Goal: Transaction & Acquisition: Purchase product/service

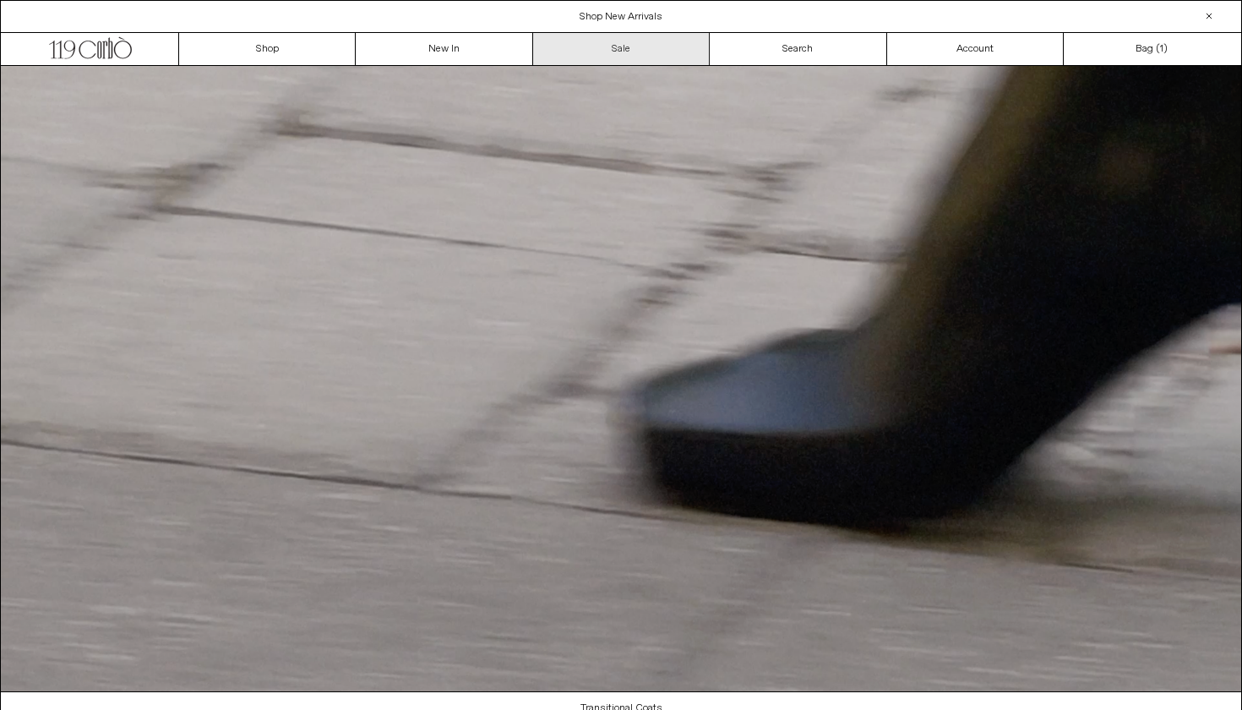
click at [667, 42] on link "Sale" at bounding box center [621, 49] width 177 height 32
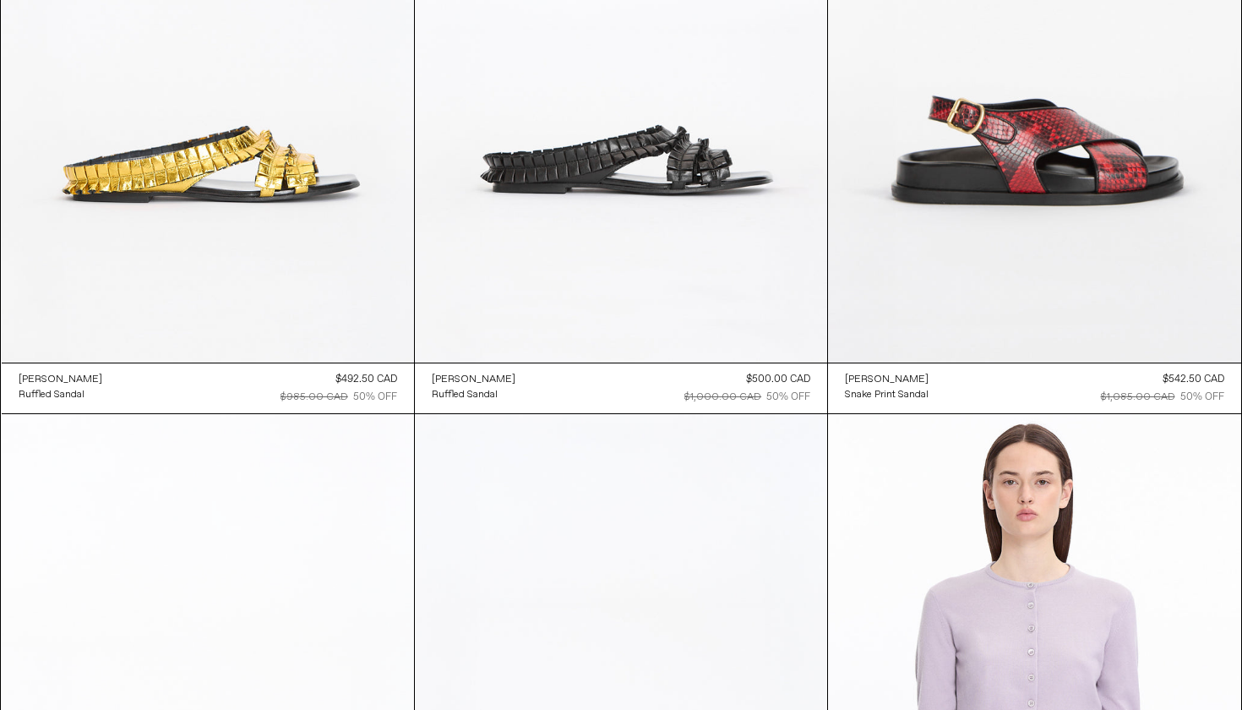
scroll to position [6391, 0]
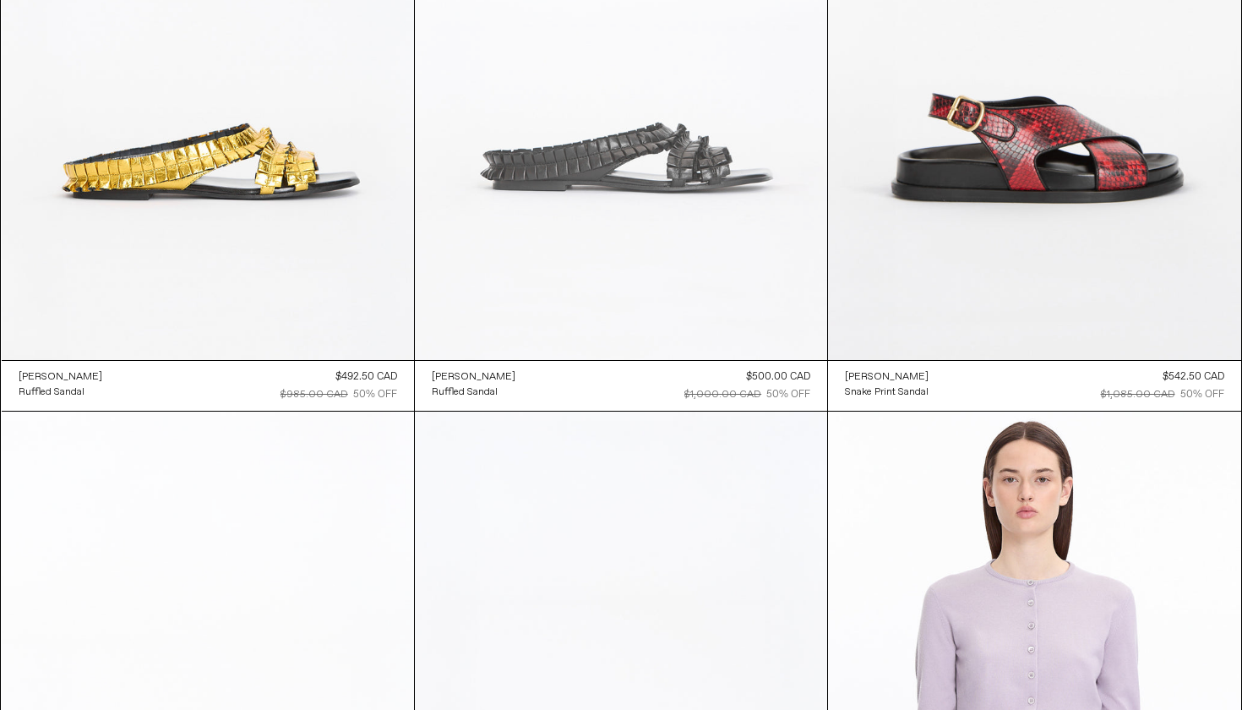
click at [715, 288] on at bounding box center [621, 51] width 412 height 618
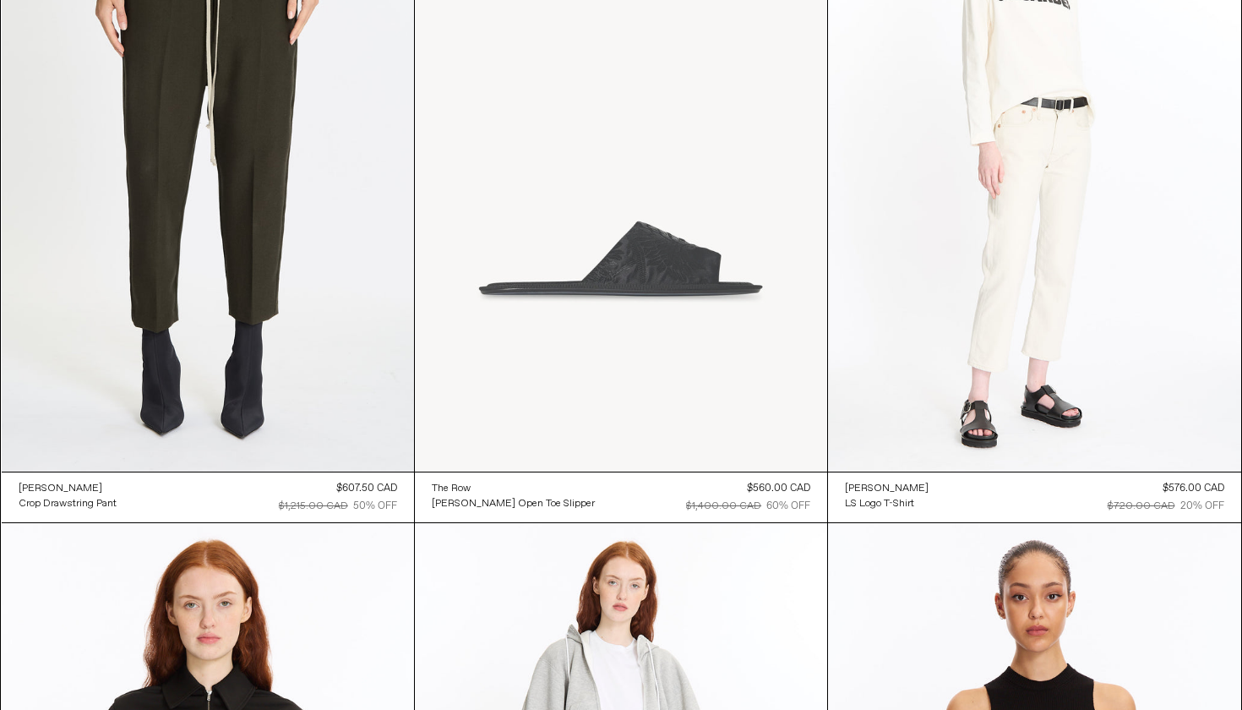
scroll to position [29740, 0]
click at [586, 258] on at bounding box center [621, 163] width 412 height 618
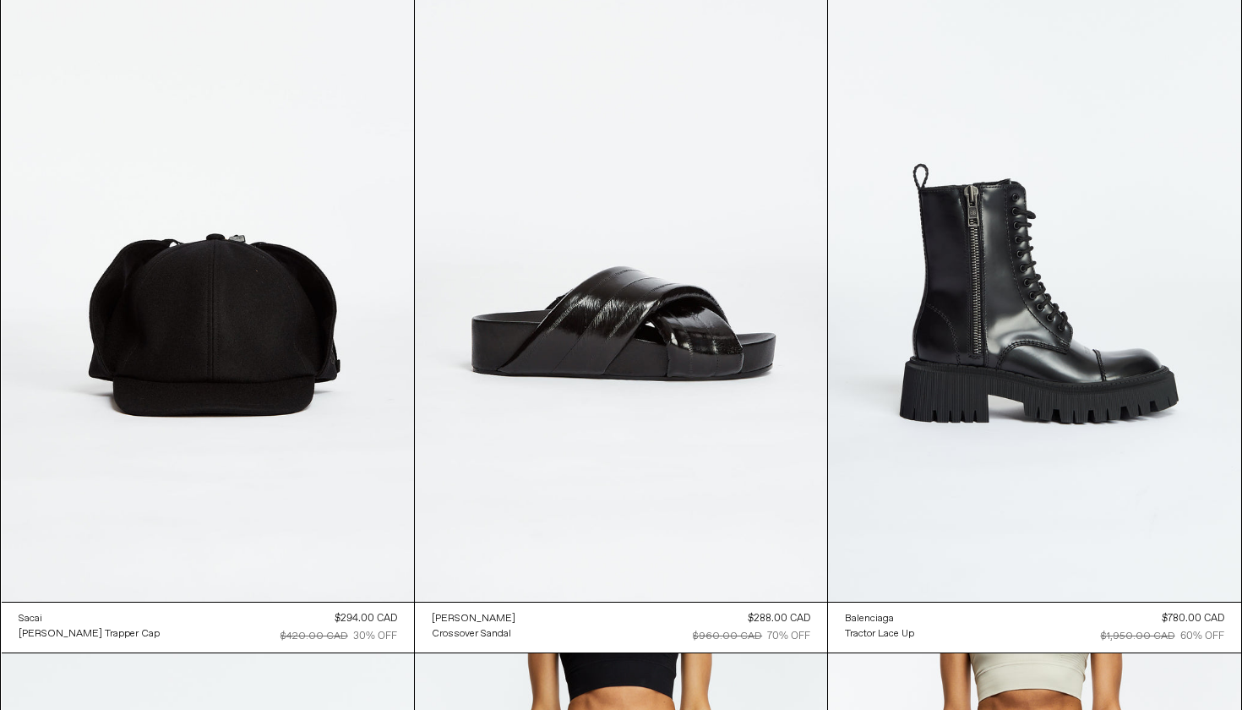
scroll to position [44426, 0]
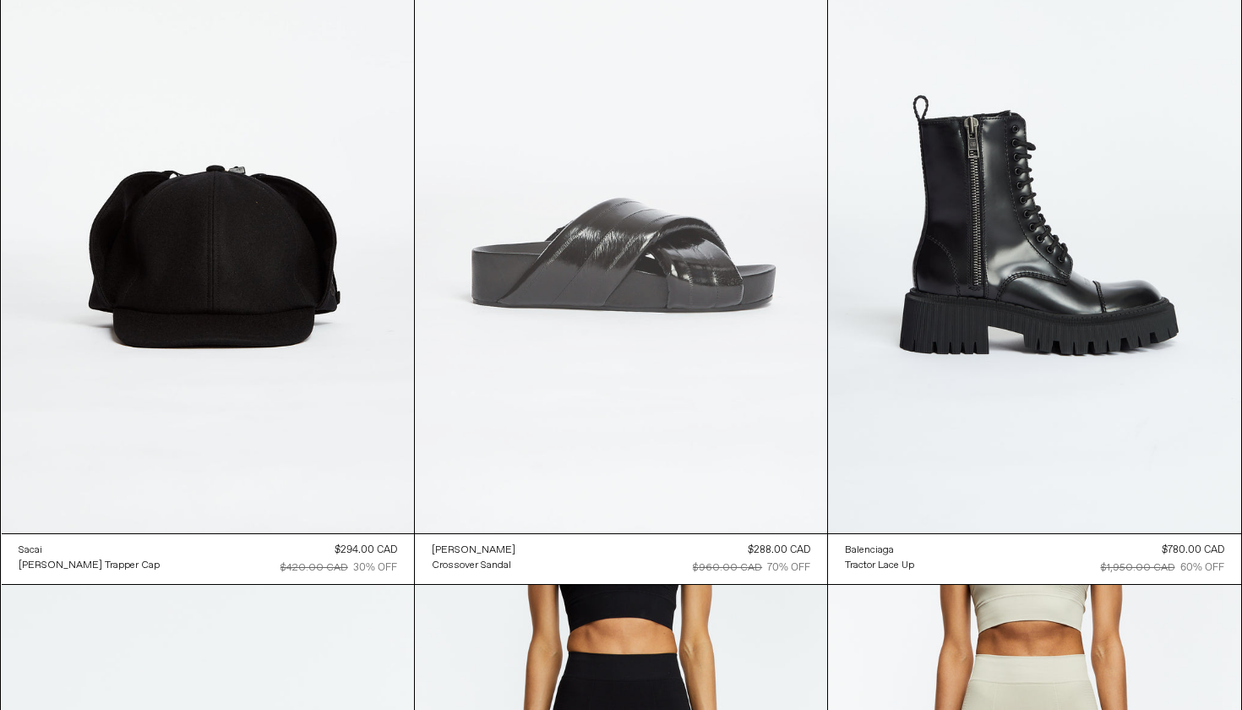
click at [563, 442] on at bounding box center [621, 224] width 412 height 618
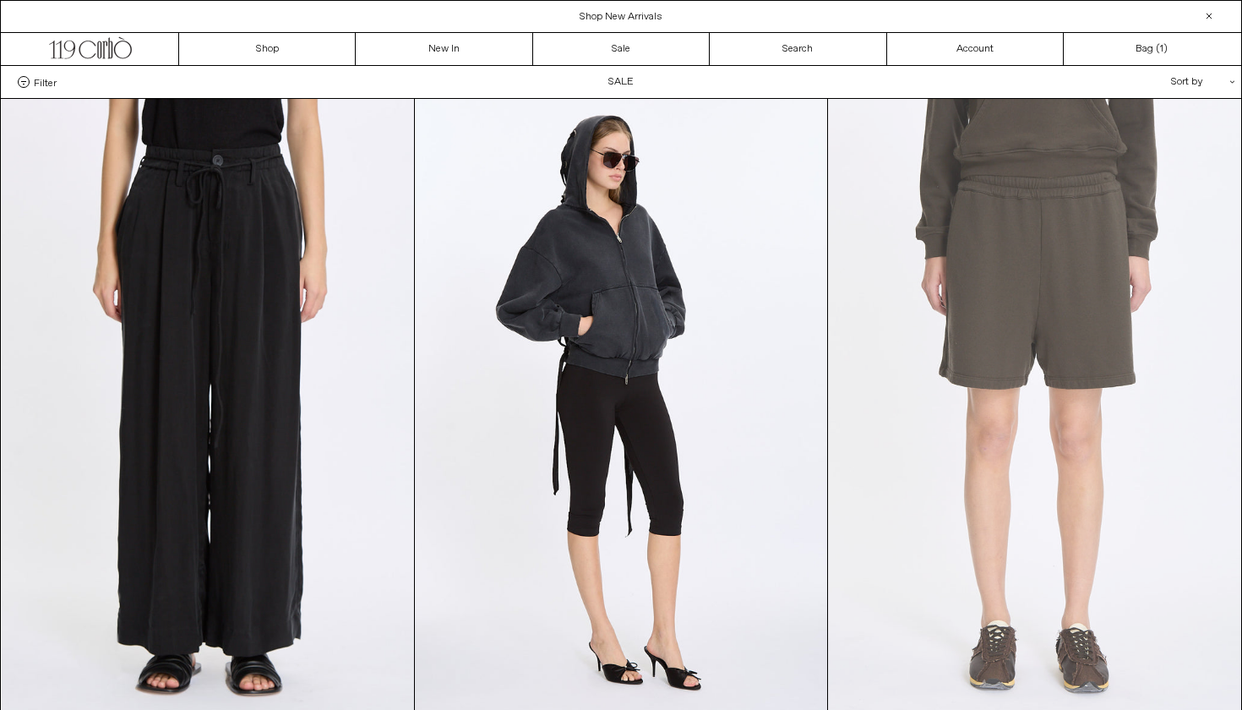
scroll to position [0, 0]
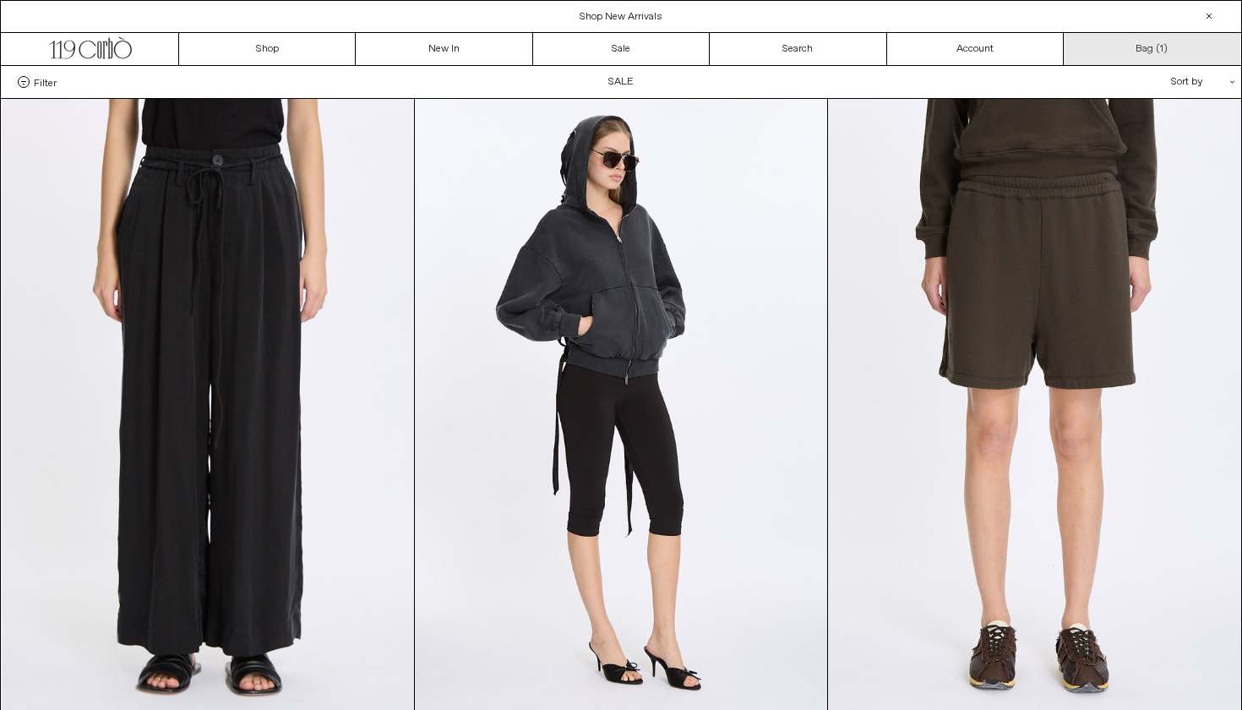
click at [1135, 52] on link "Bag ( 1 )" at bounding box center [1152, 49] width 177 height 32
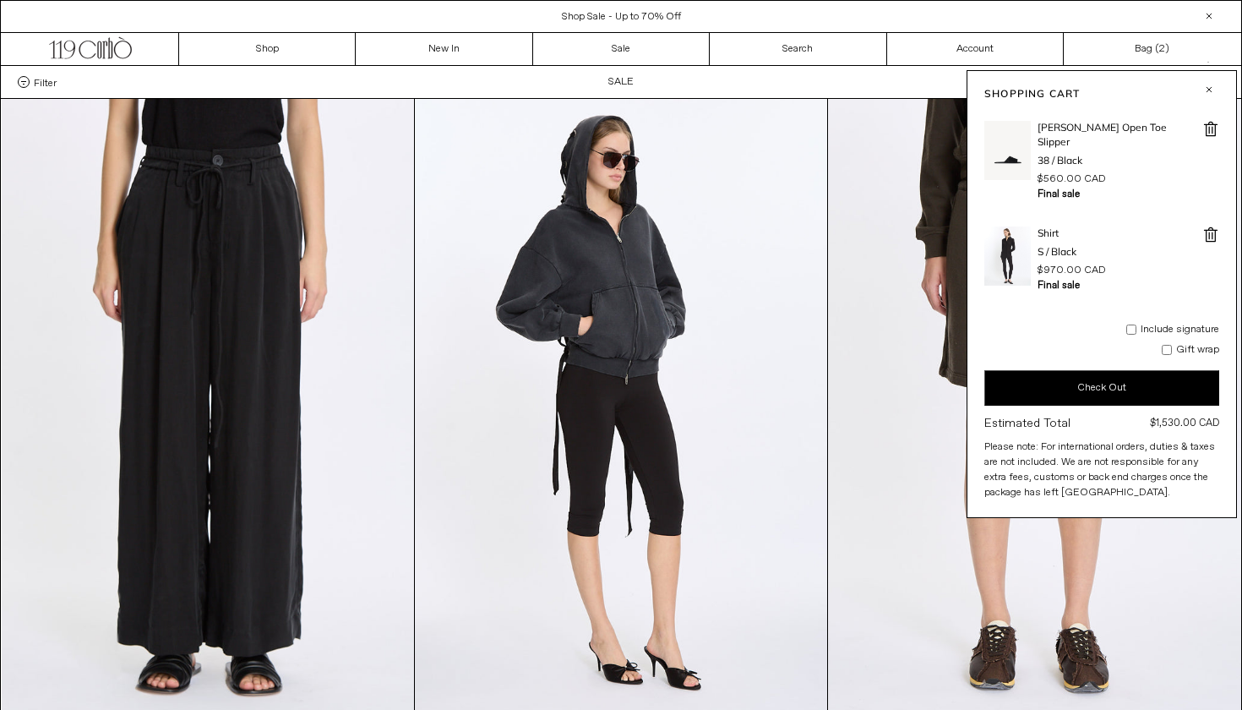
click at [1208, 226] on span at bounding box center [1210, 234] width 17 height 17
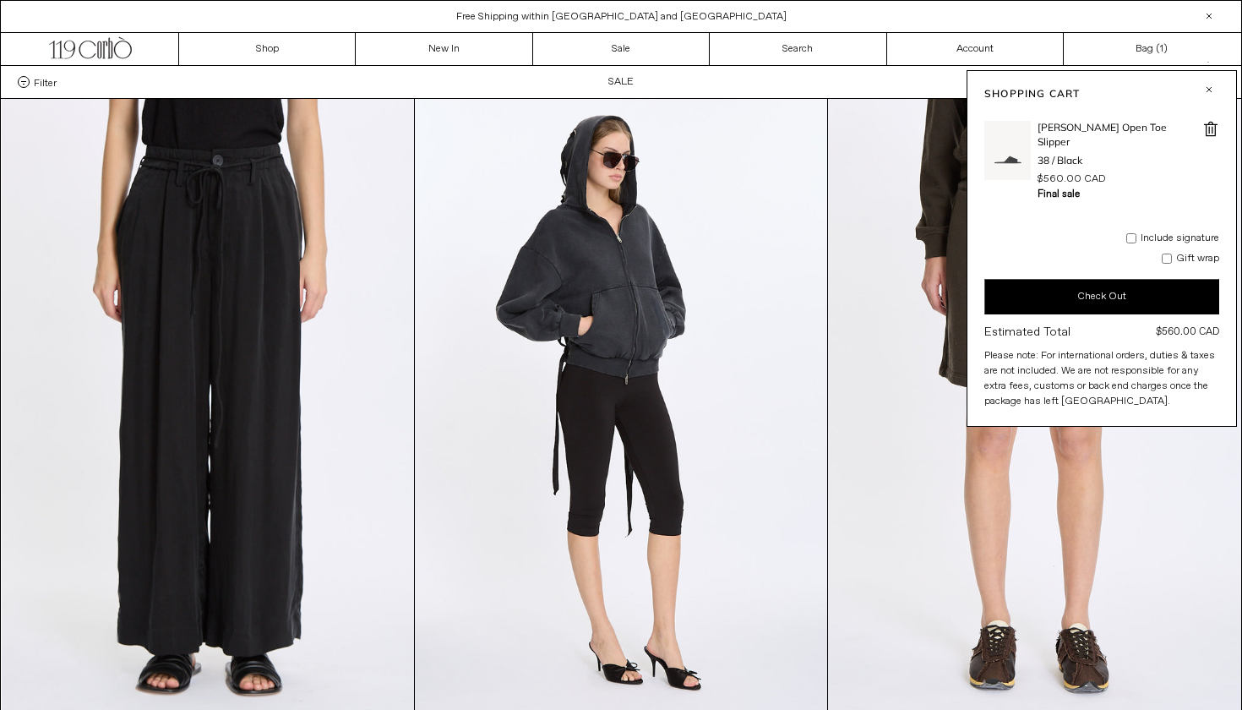
click at [1009, 150] on img at bounding box center [1007, 150] width 46 height 59
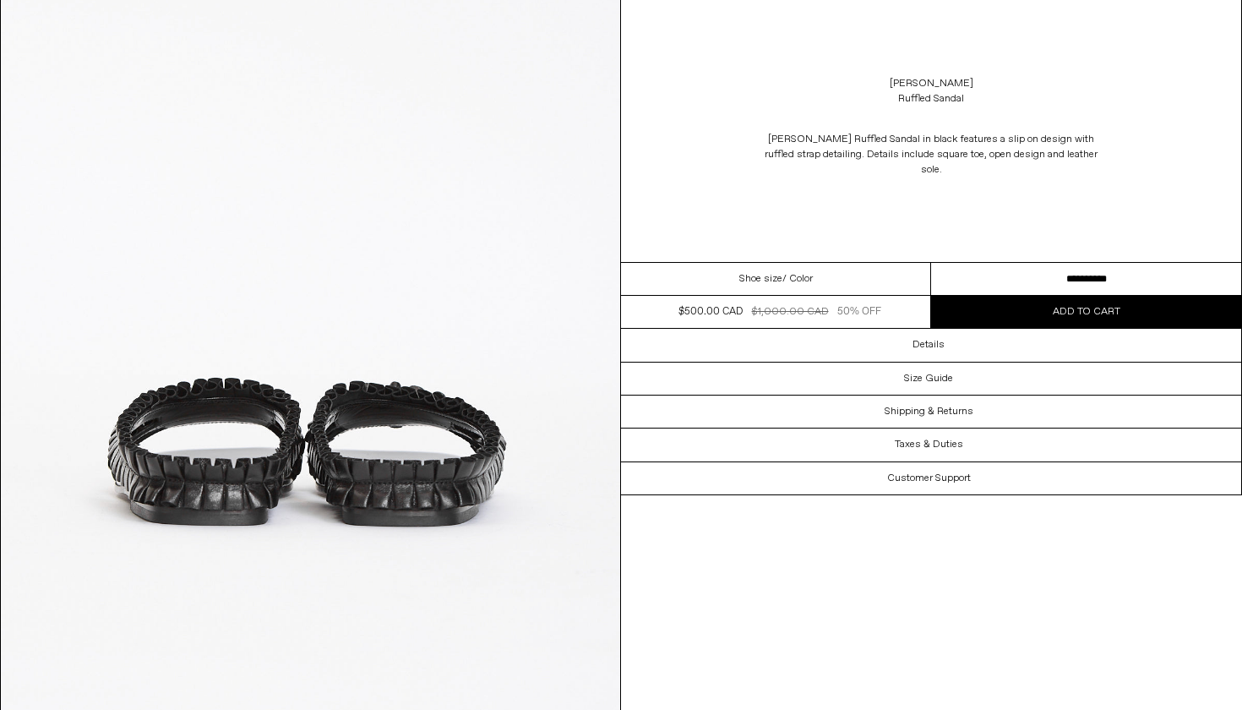
scroll to position [2540, 0]
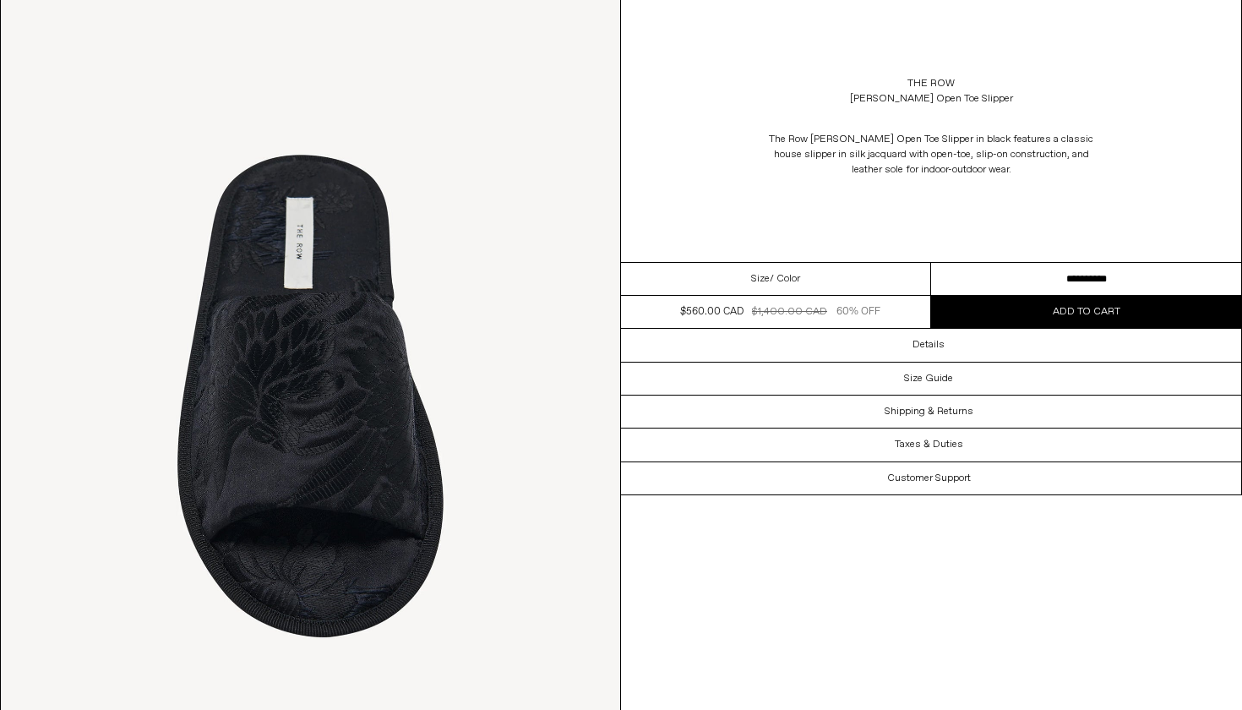
scroll to position [1671, 0]
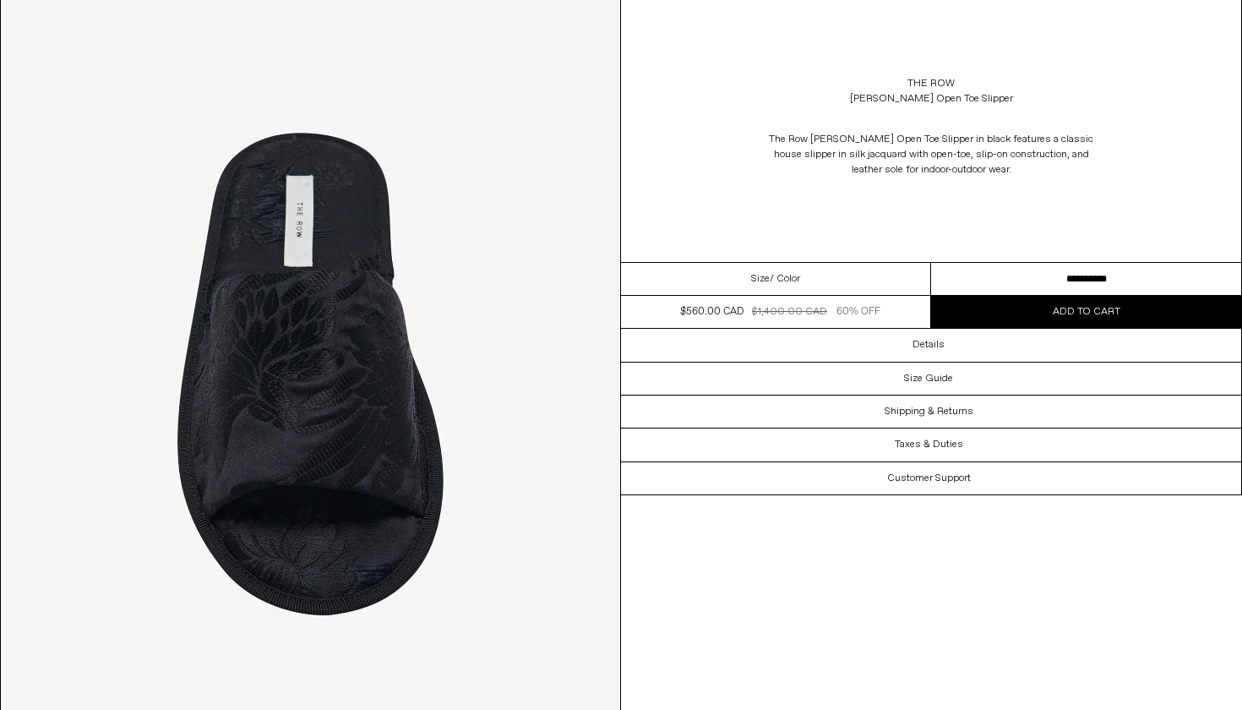
select select "**********"
click at [961, 314] on button "Add to cart" at bounding box center [1086, 312] width 310 height 32
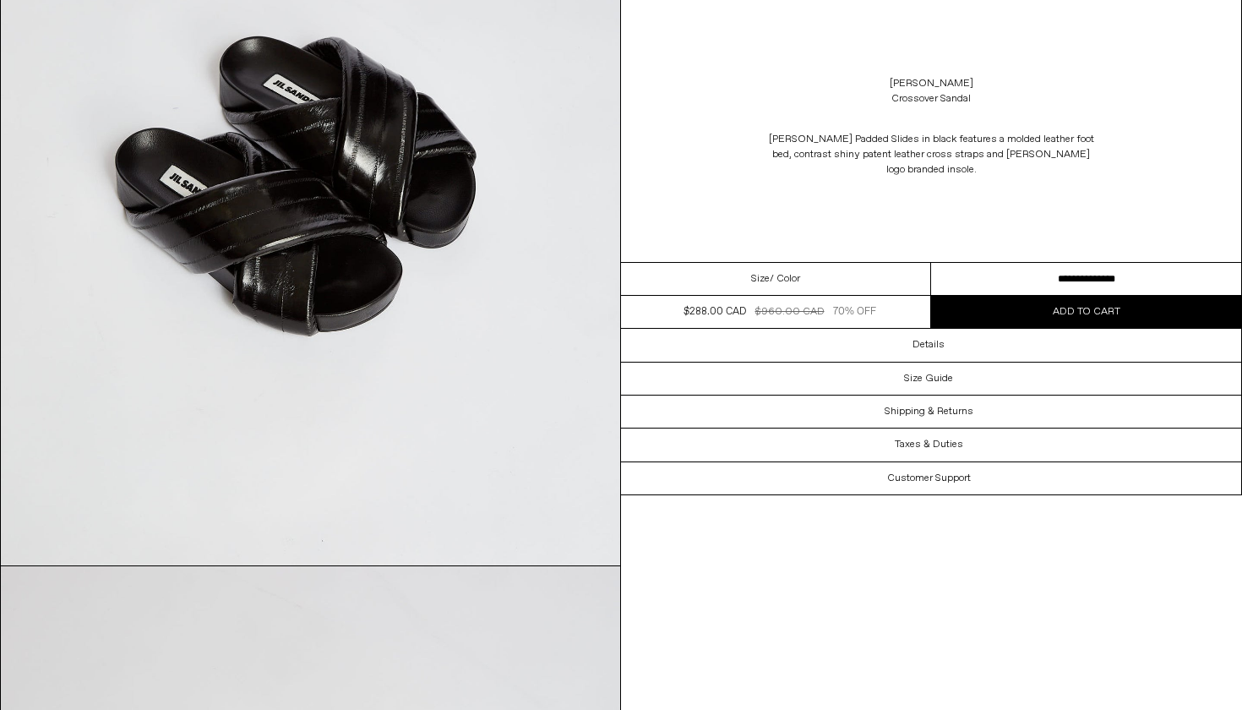
scroll to position [3474, 0]
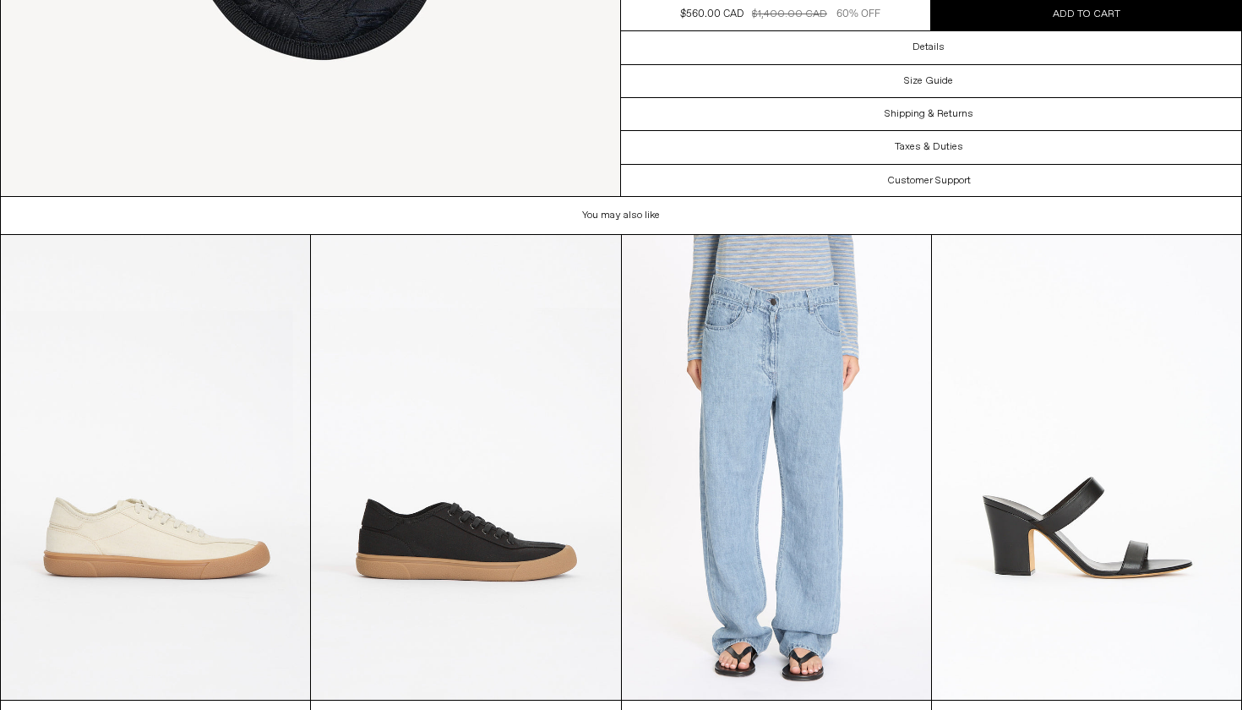
scroll to position [2238, 0]
